Goal: Information Seeking & Learning: Learn about a topic

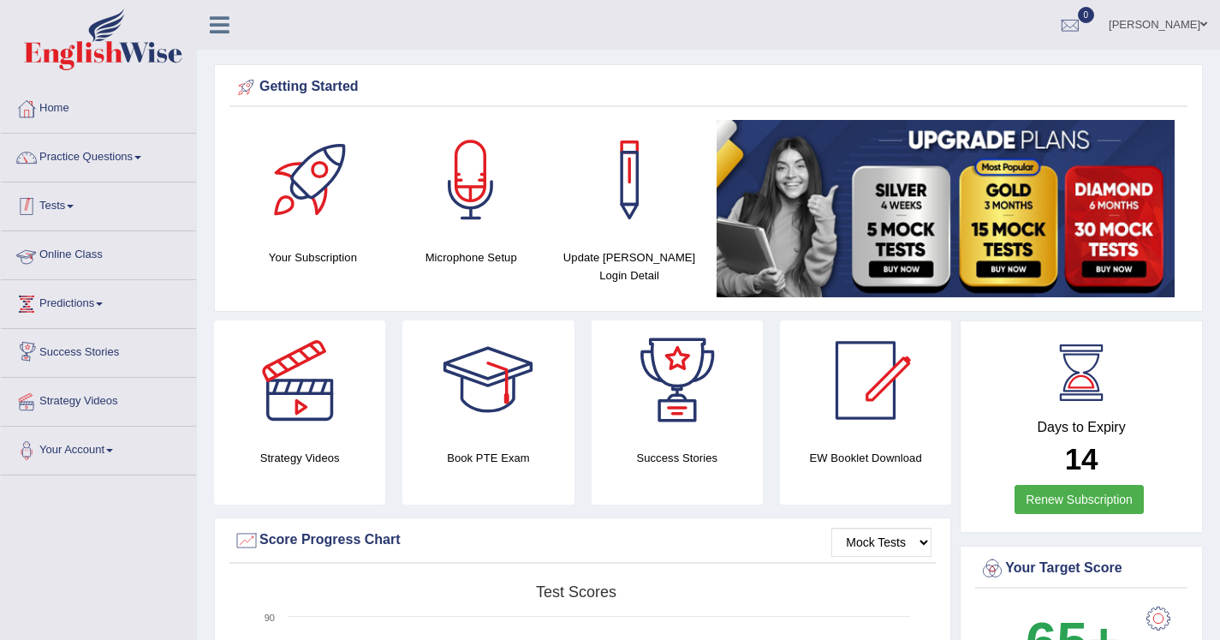
click at [83, 205] on link "Tests" at bounding box center [98, 203] width 195 height 43
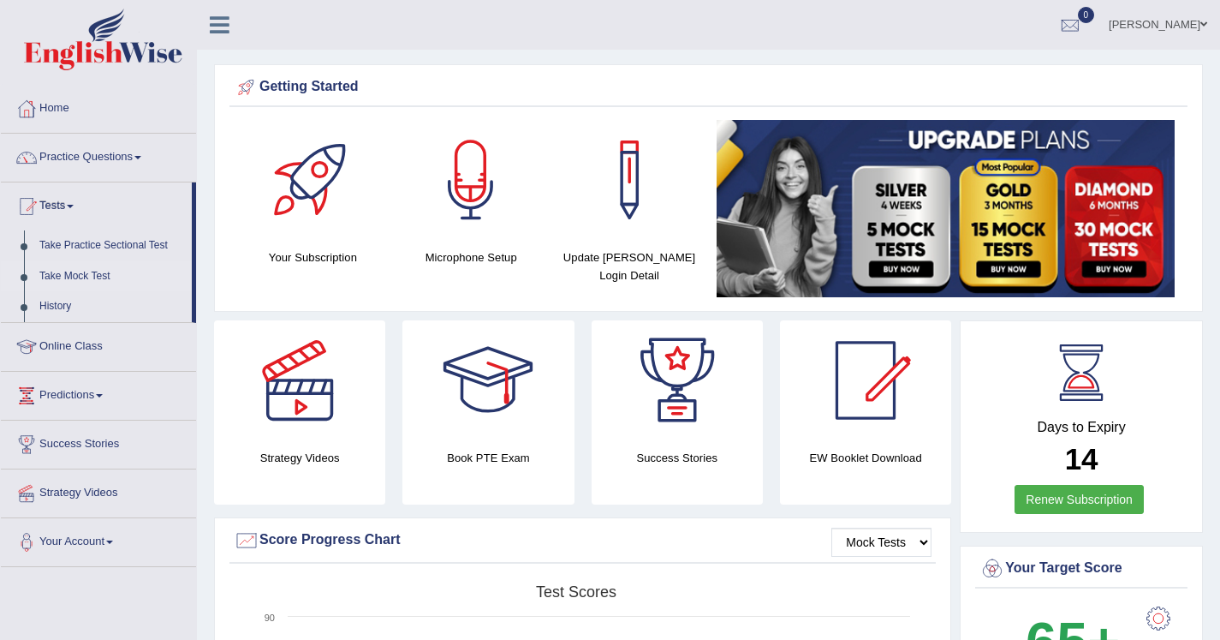
click at [103, 273] on link "Take Mock Test" at bounding box center [112, 276] width 160 height 31
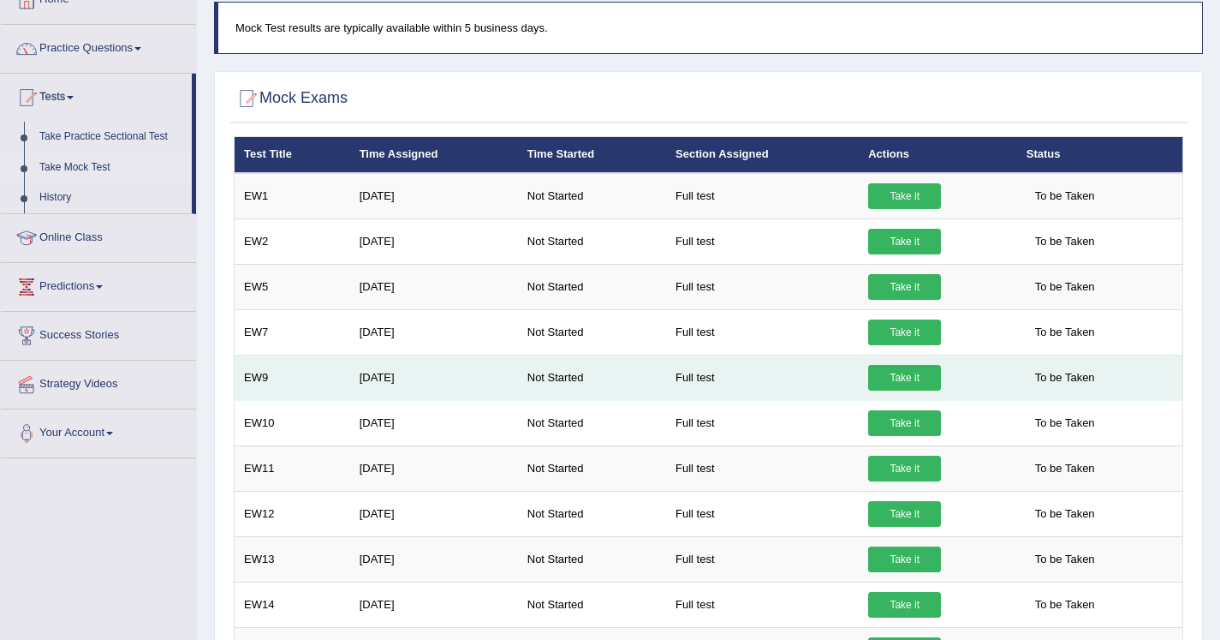
scroll to position [151, 0]
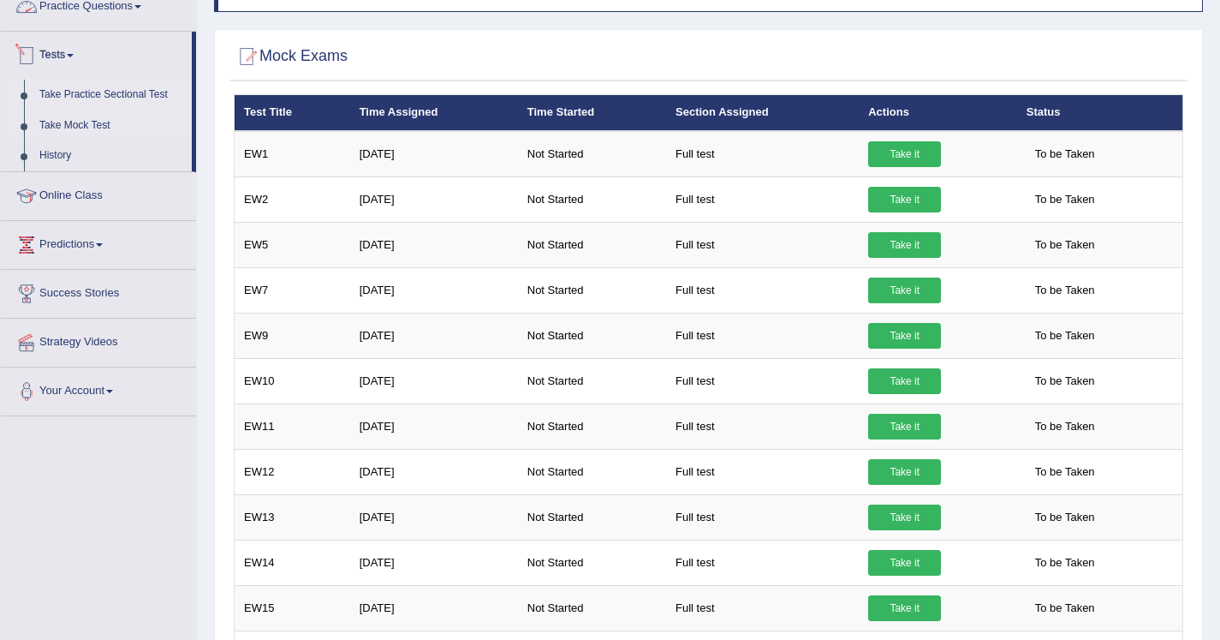
click at [148, 96] on link "Take Practice Sectional Test" at bounding box center [112, 95] width 160 height 31
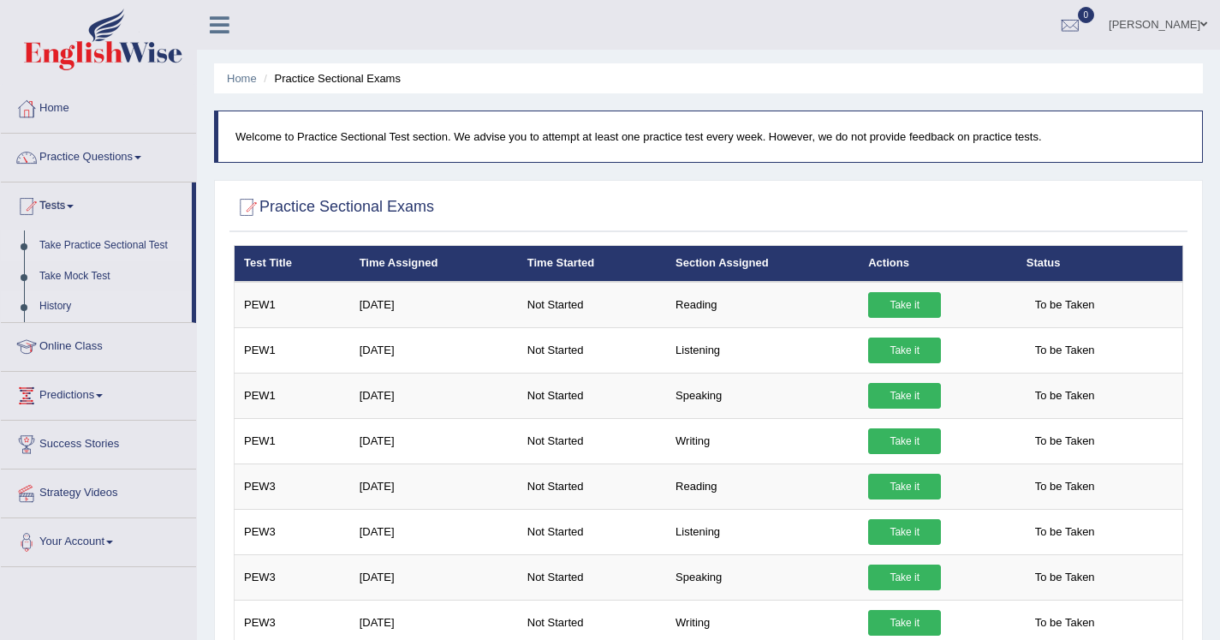
click at [63, 305] on link "History" at bounding box center [112, 306] width 160 height 31
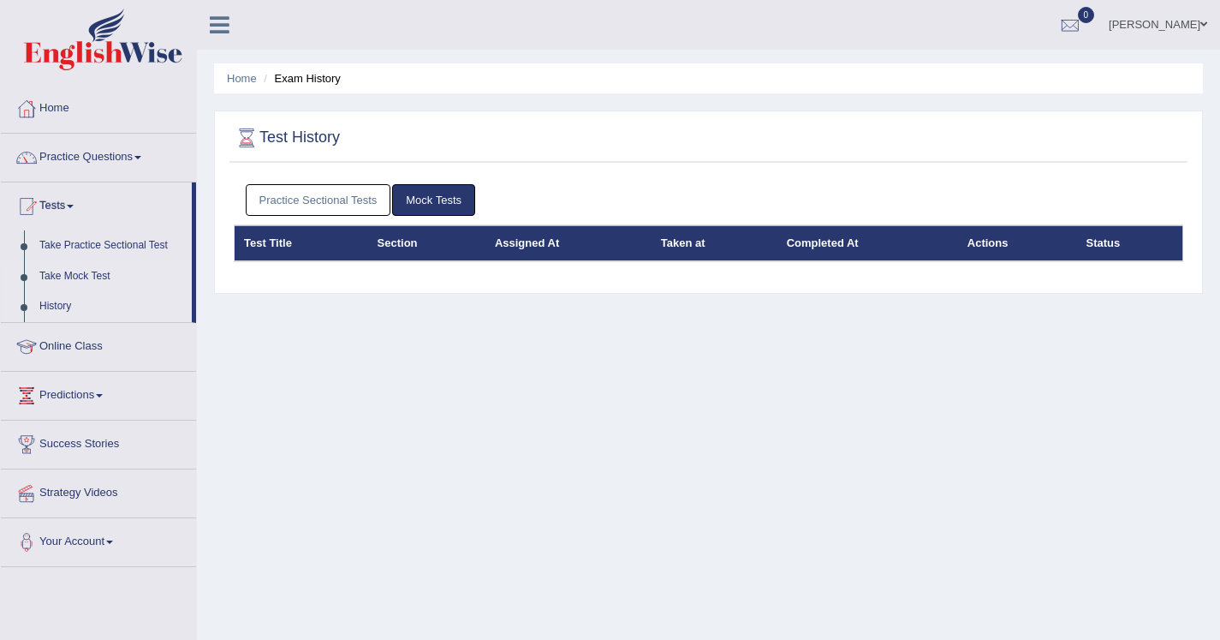
click at [87, 275] on link "Take Mock Test" at bounding box center [112, 276] width 160 height 31
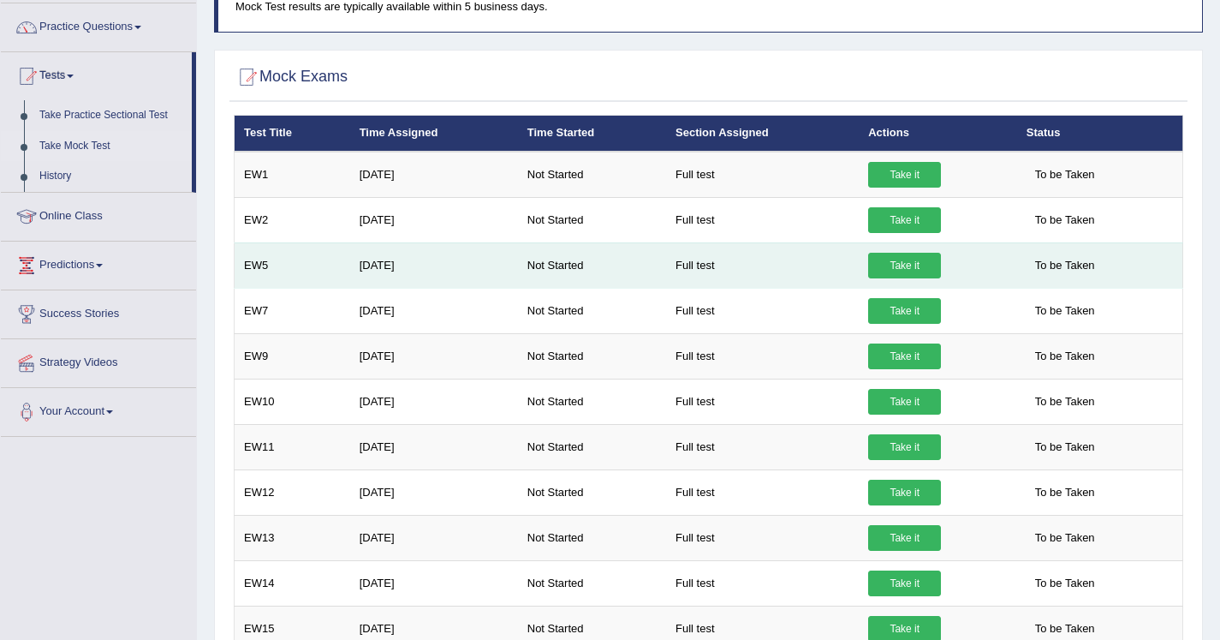
scroll to position [132, 0]
